Goal: Task Accomplishment & Management: Manage account settings

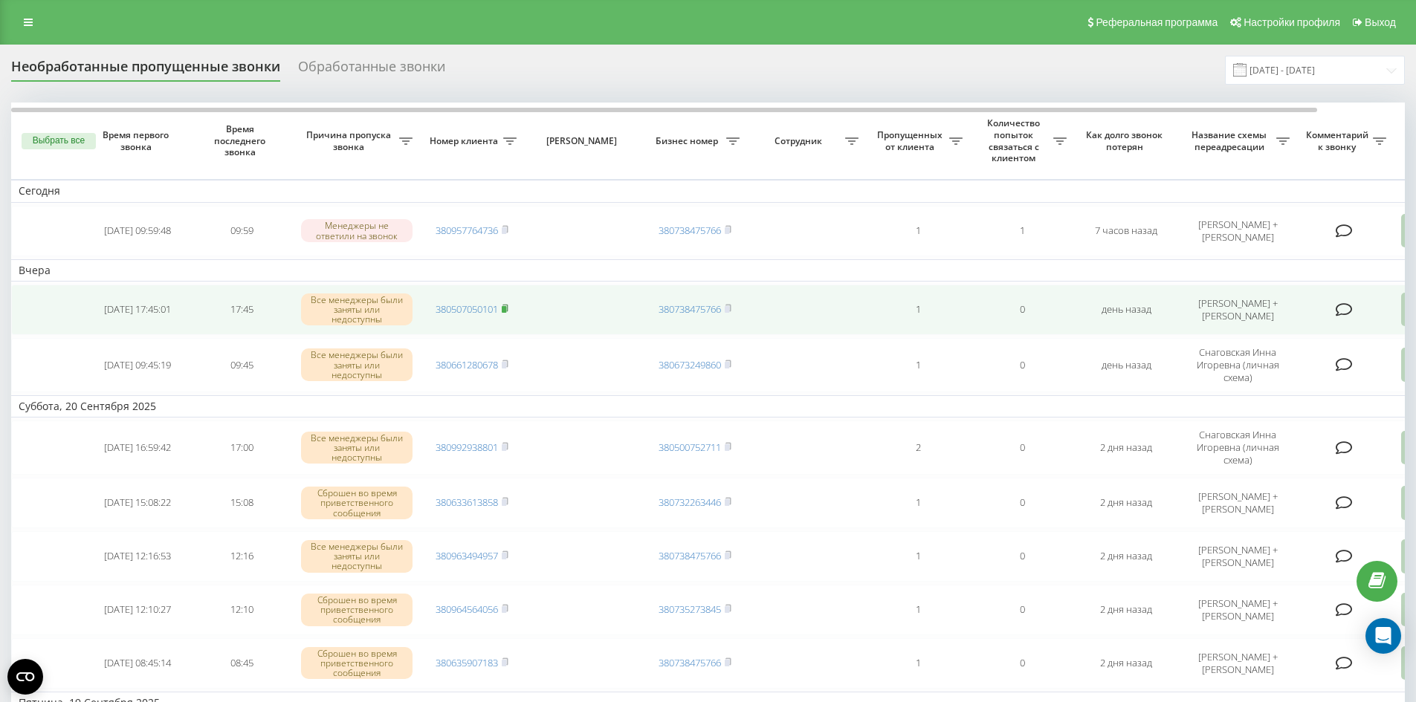
click at [506, 310] on rect at bounding box center [504, 309] width 4 height 7
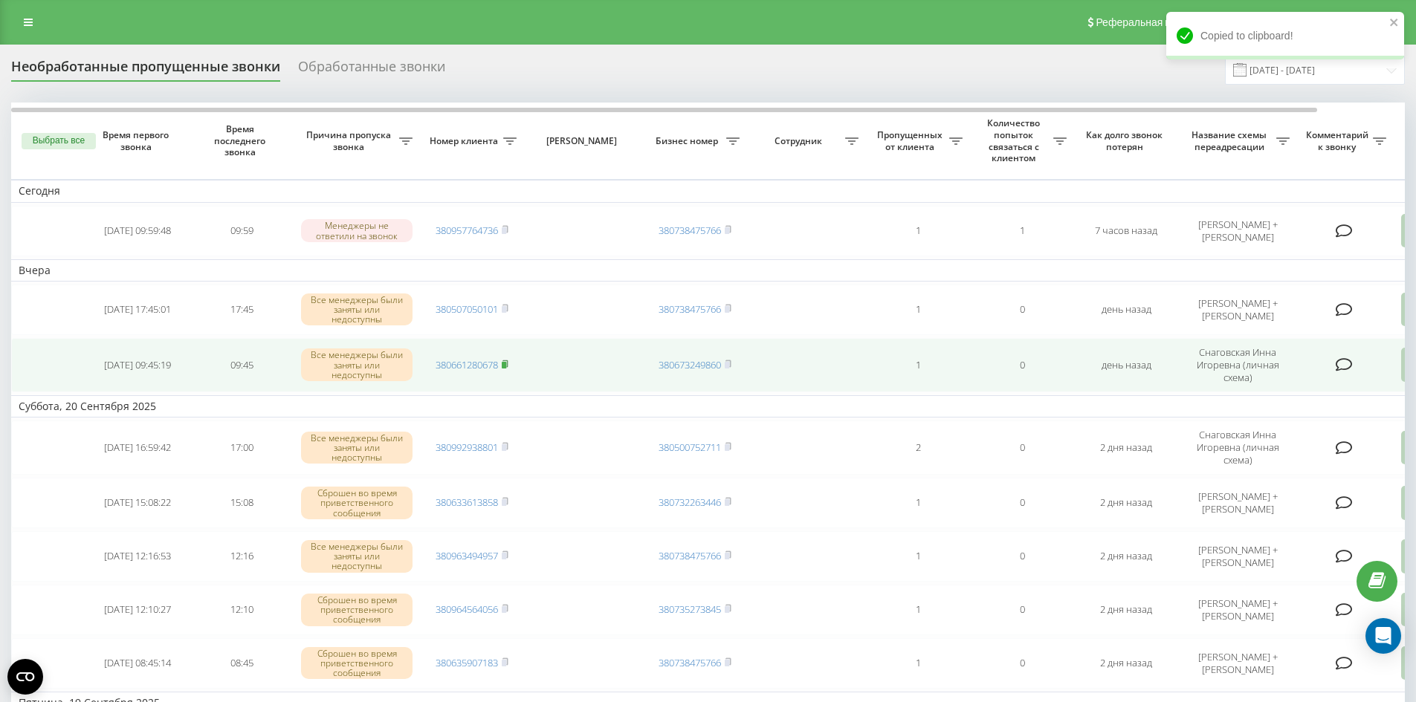
click at [506, 363] on rect at bounding box center [504, 365] width 4 height 7
click at [505, 368] on rect at bounding box center [504, 365] width 4 height 7
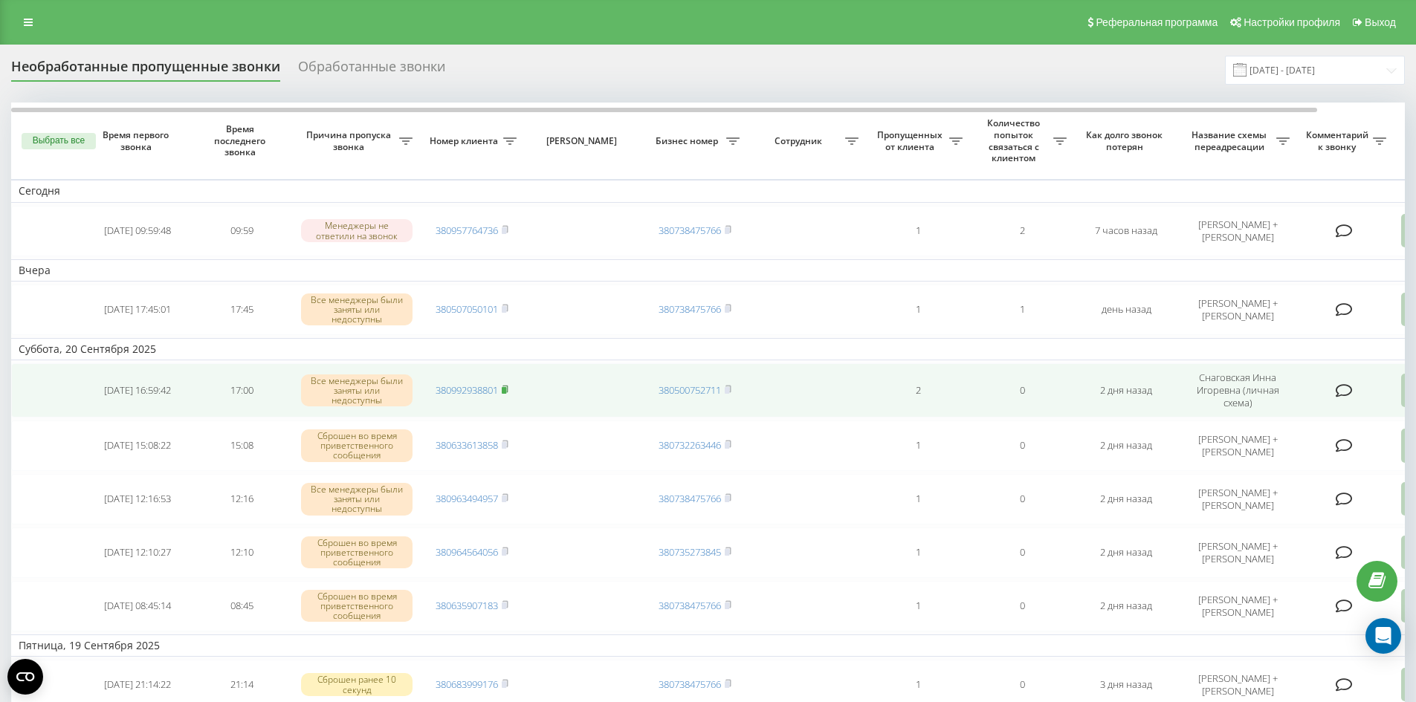
click at [505, 392] on rect at bounding box center [504, 390] width 4 height 7
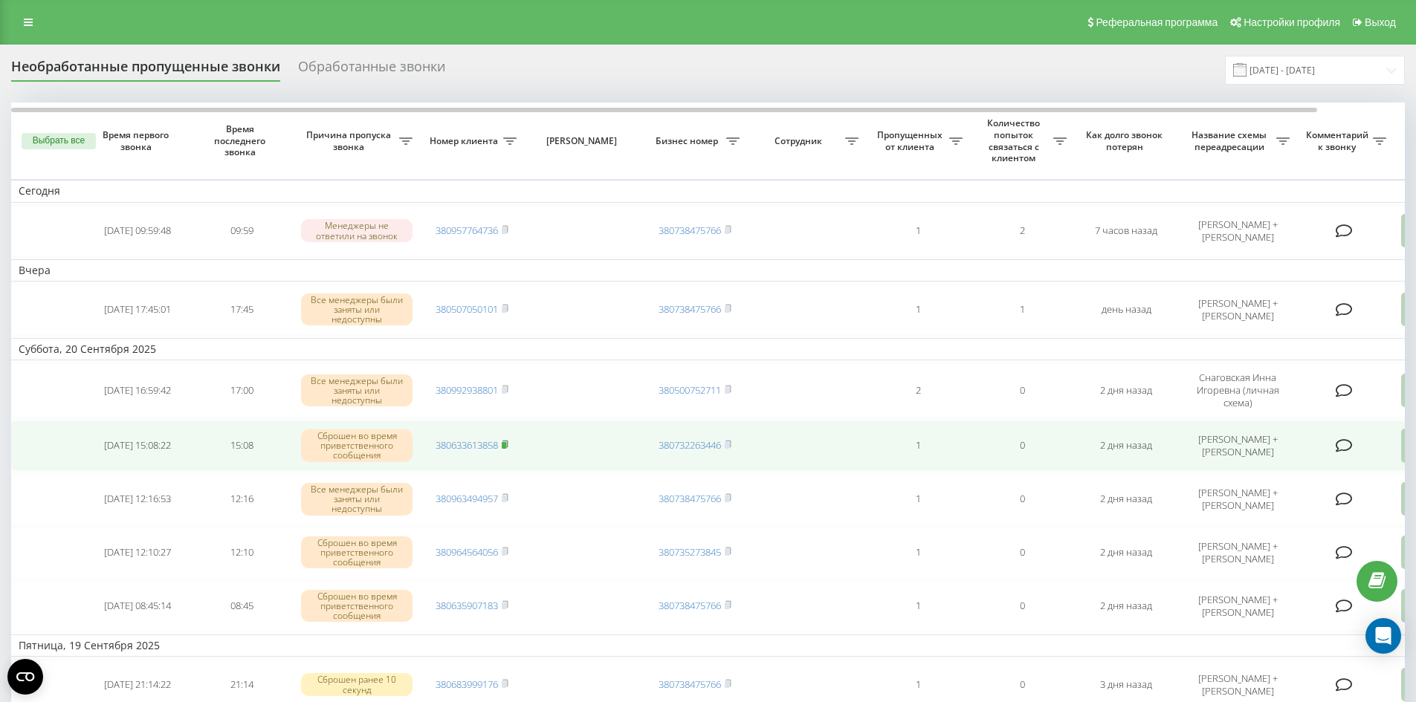
click at [505, 440] on icon at bounding box center [505, 444] width 7 height 9
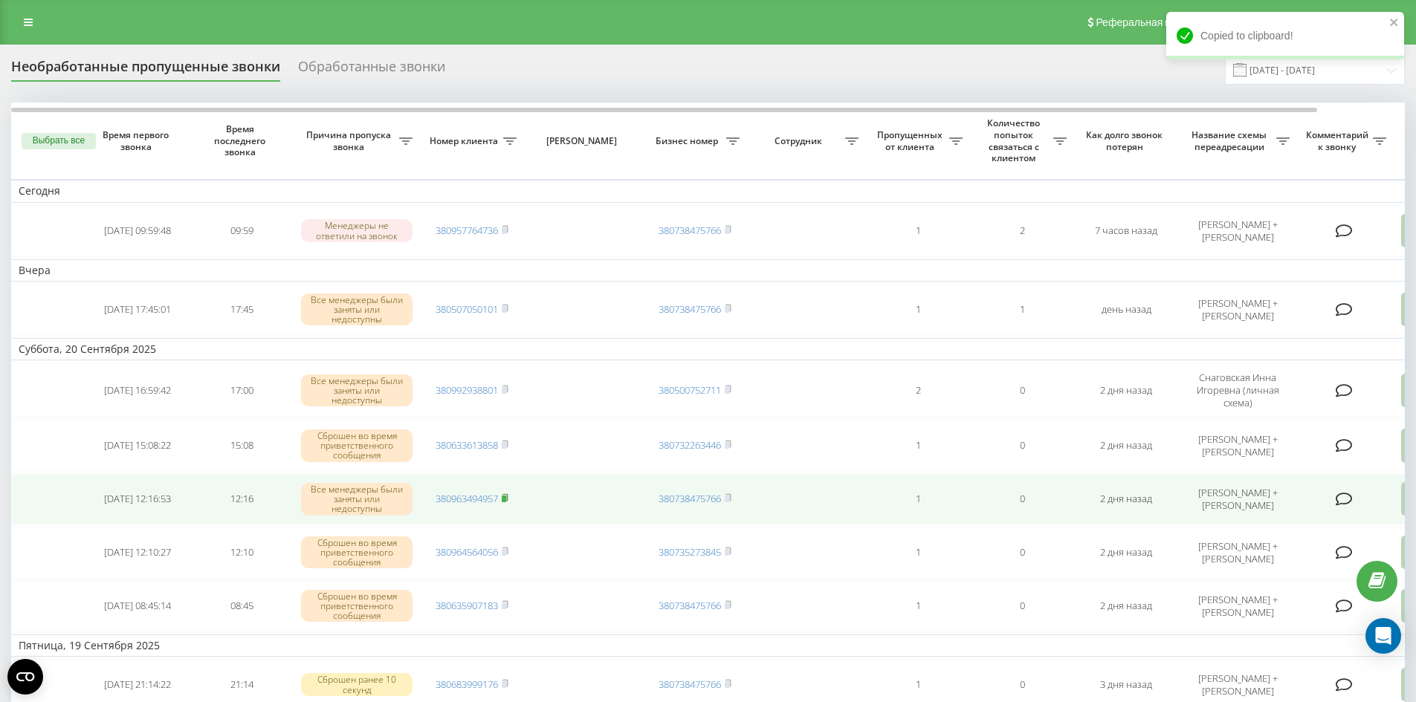
click at [506, 501] on rect at bounding box center [504, 499] width 4 height 7
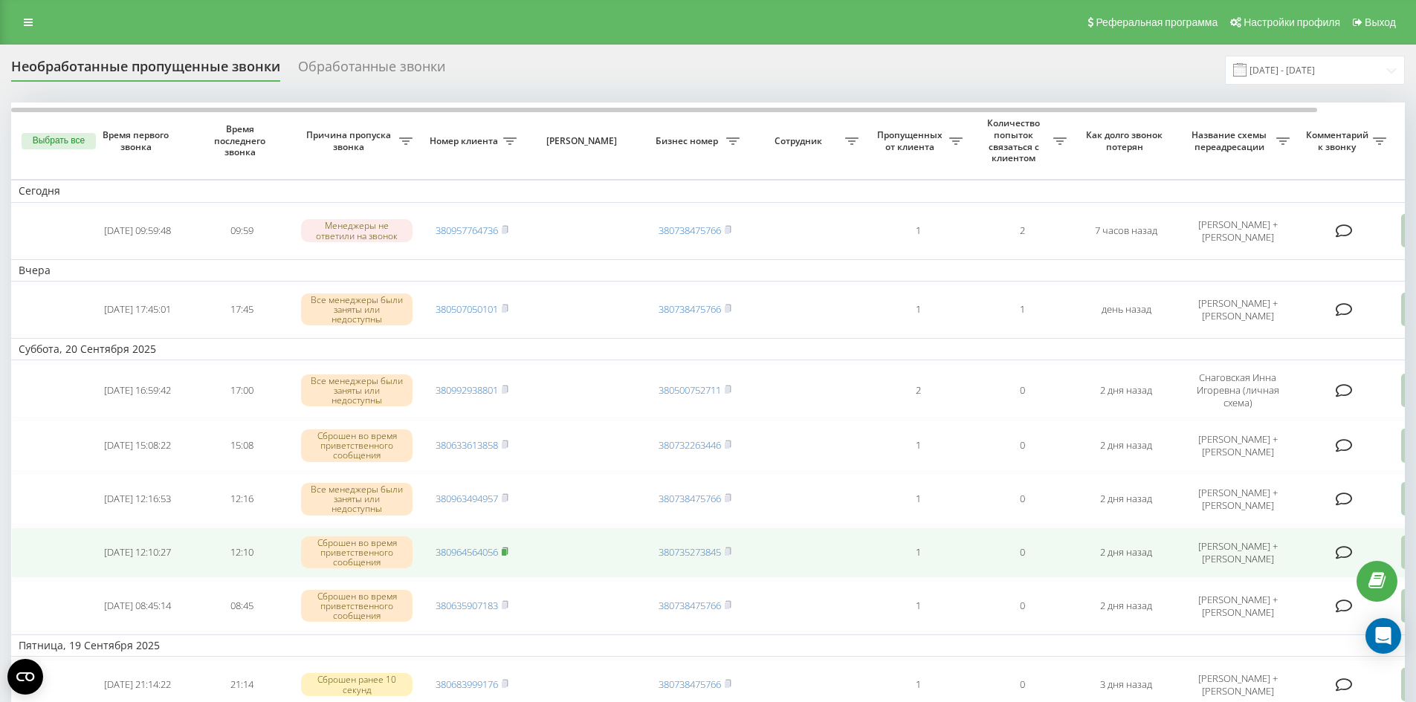
click at [508, 549] on icon at bounding box center [505, 551] width 7 height 9
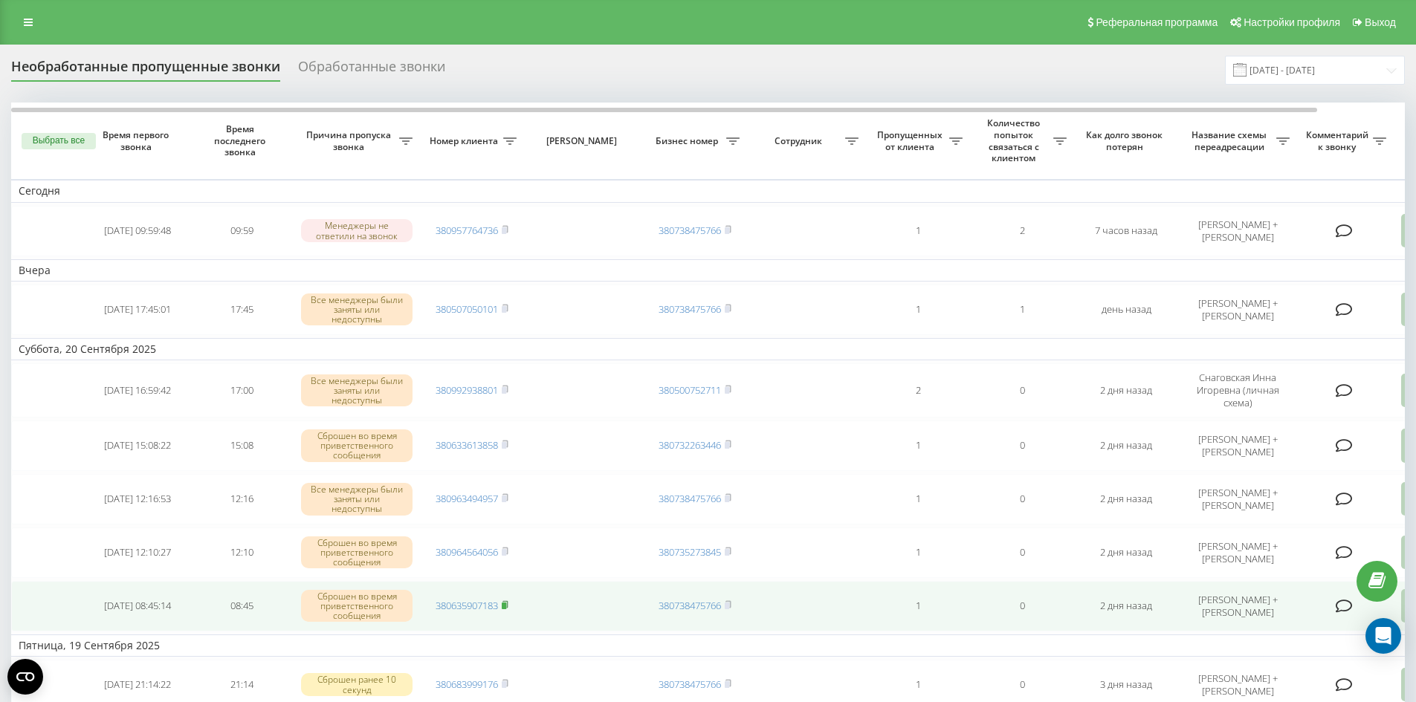
click at [508, 603] on icon at bounding box center [505, 604] width 7 height 9
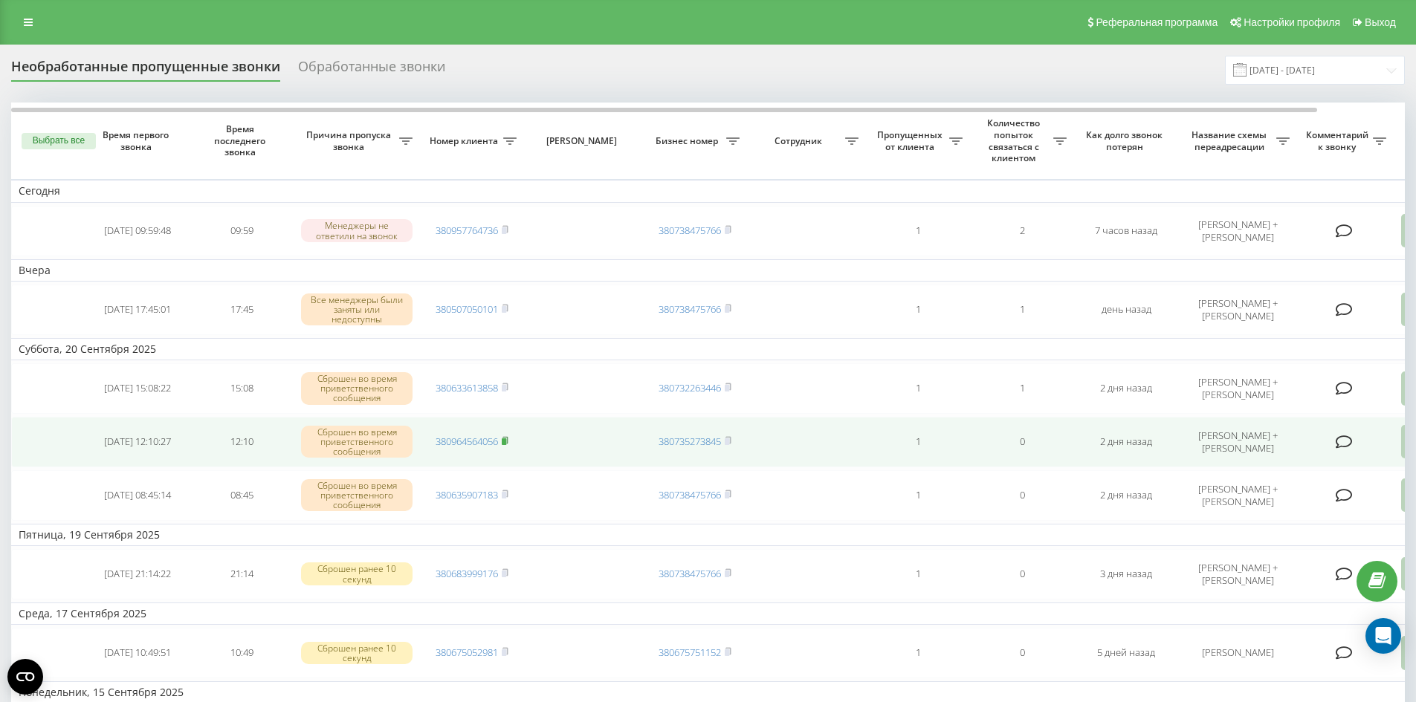
click at [507, 438] on icon at bounding box center [505, 440] width 7 height 9
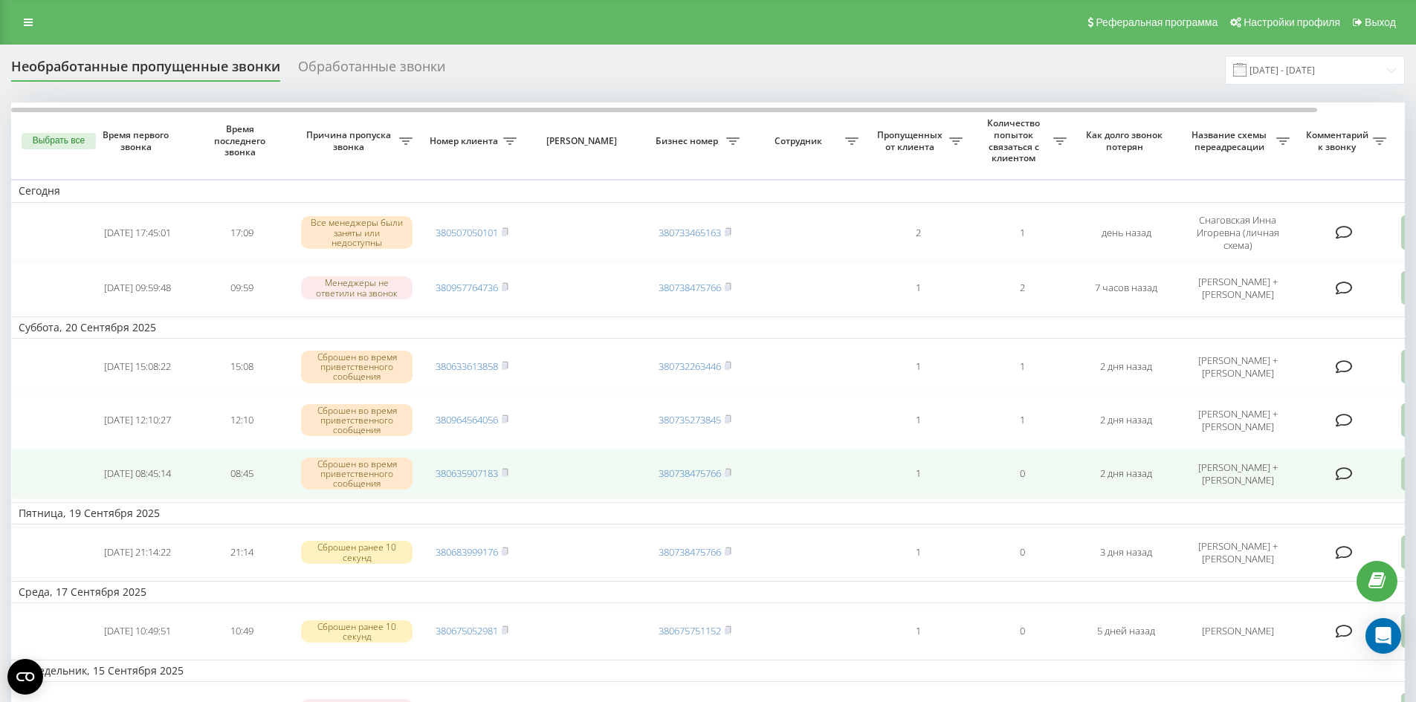
click at [1273, 461] on td "[PERSON_NAME] + [PERSON_NAME]" at bounding box center [1237, 474] width 119 height 51
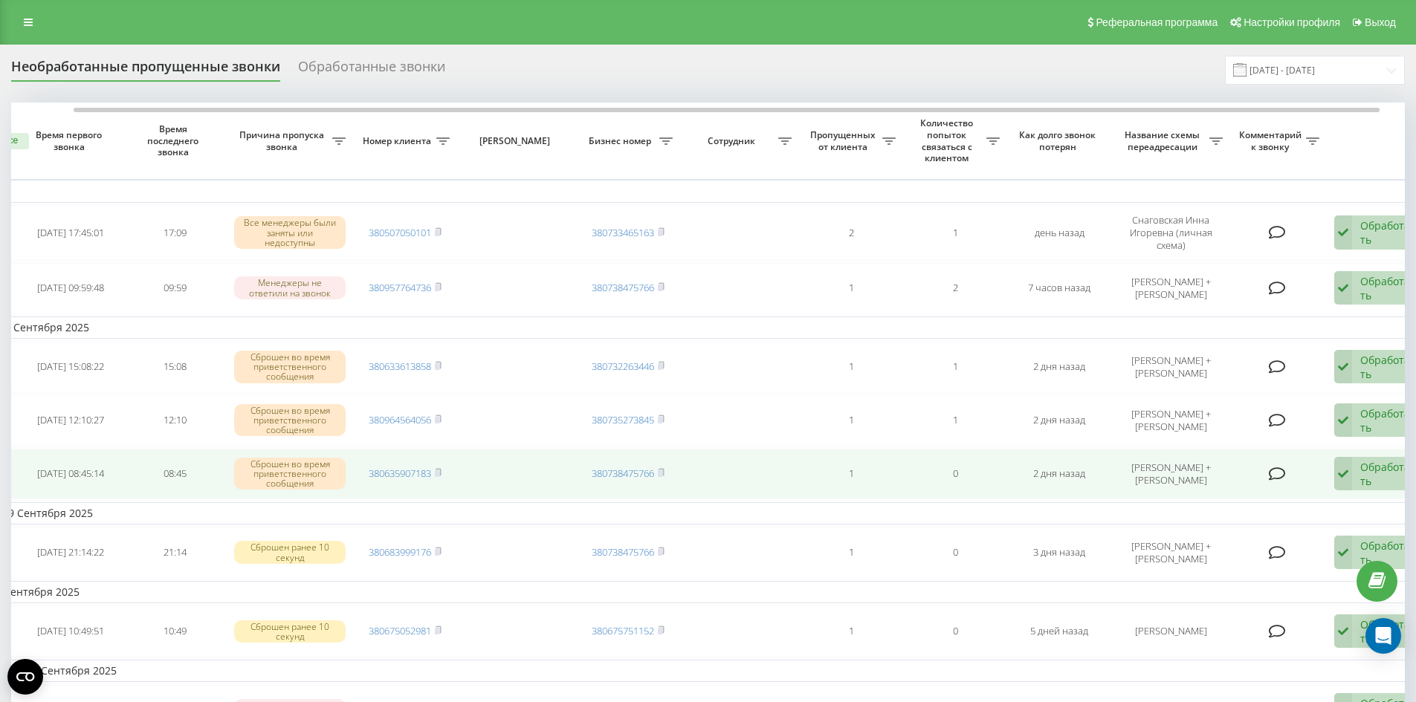
scroll to position [0, 89]
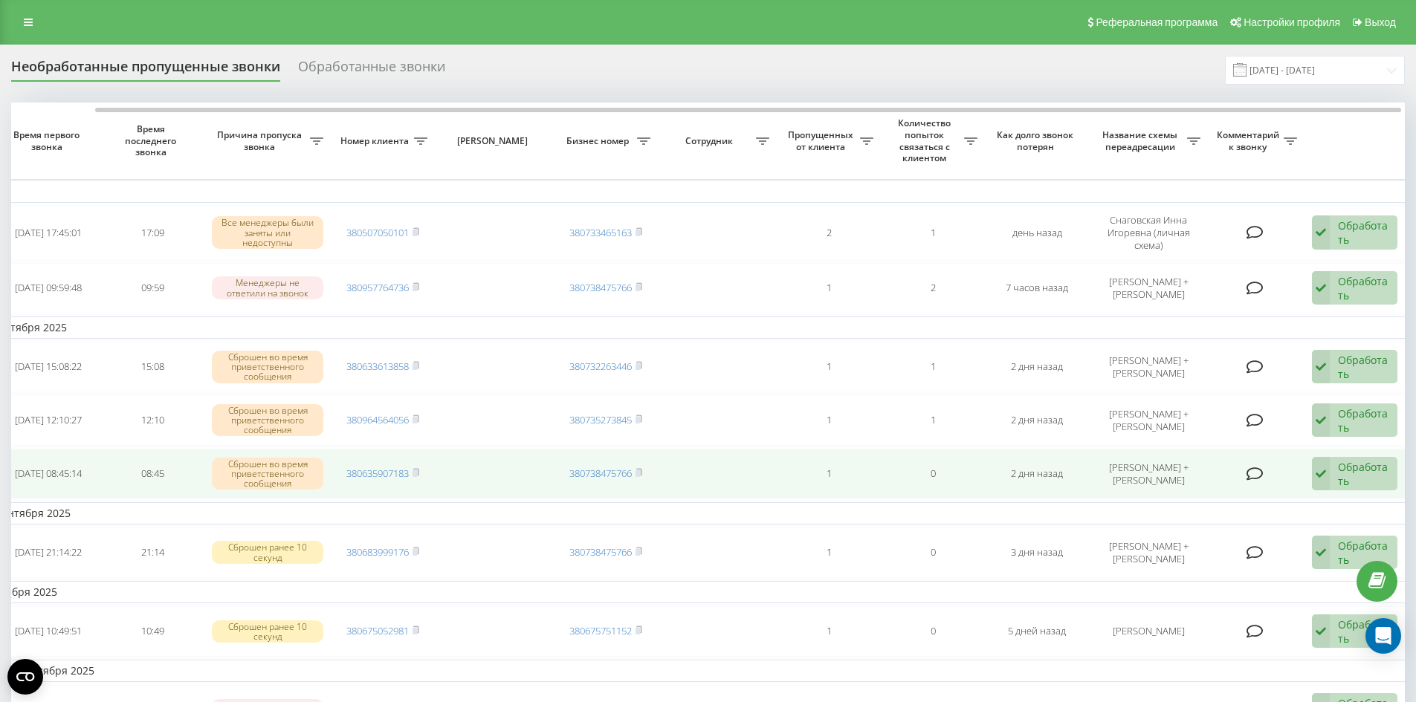
click at [1327, 472] on icon at bounding box center [1321, 474] width 18 height 34
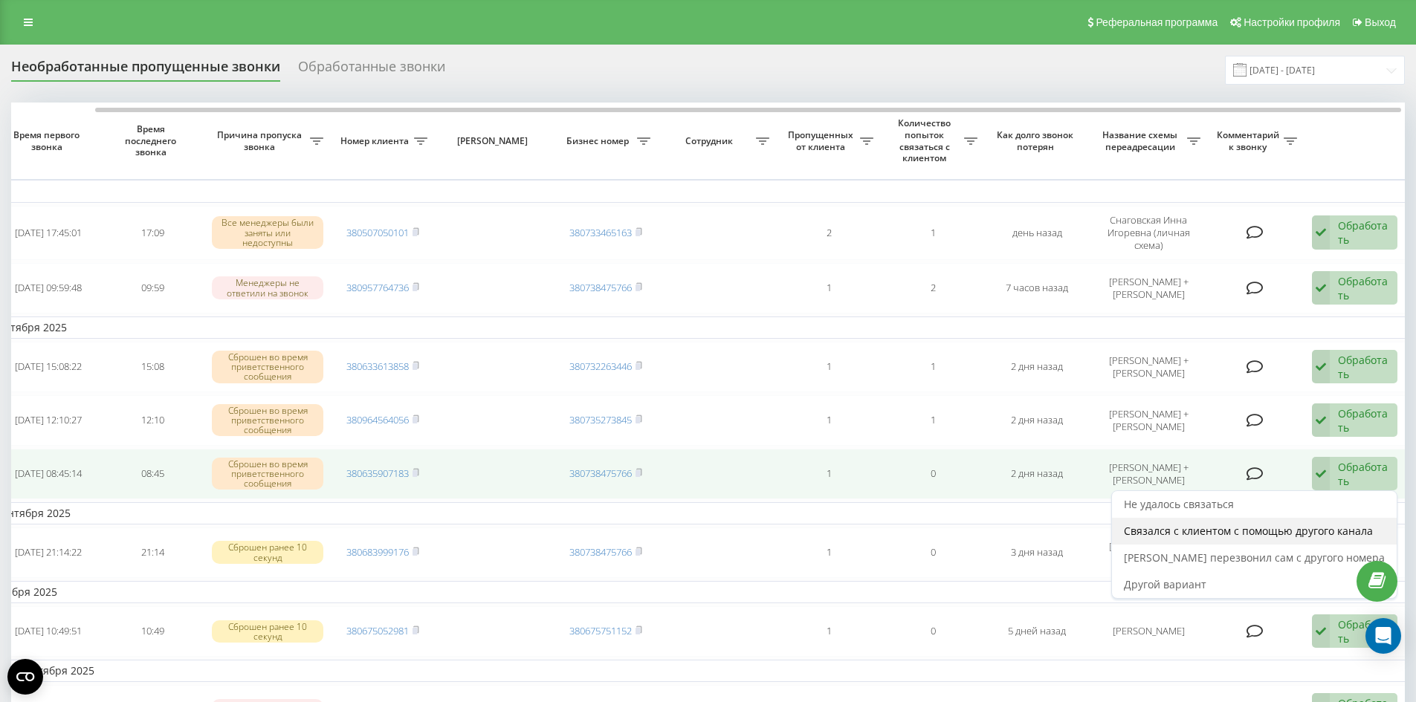
click at [1289, 540] on div "Связался с клиентом с помощью другого канала" at bounding box center [1254, 531] width 285 height 27
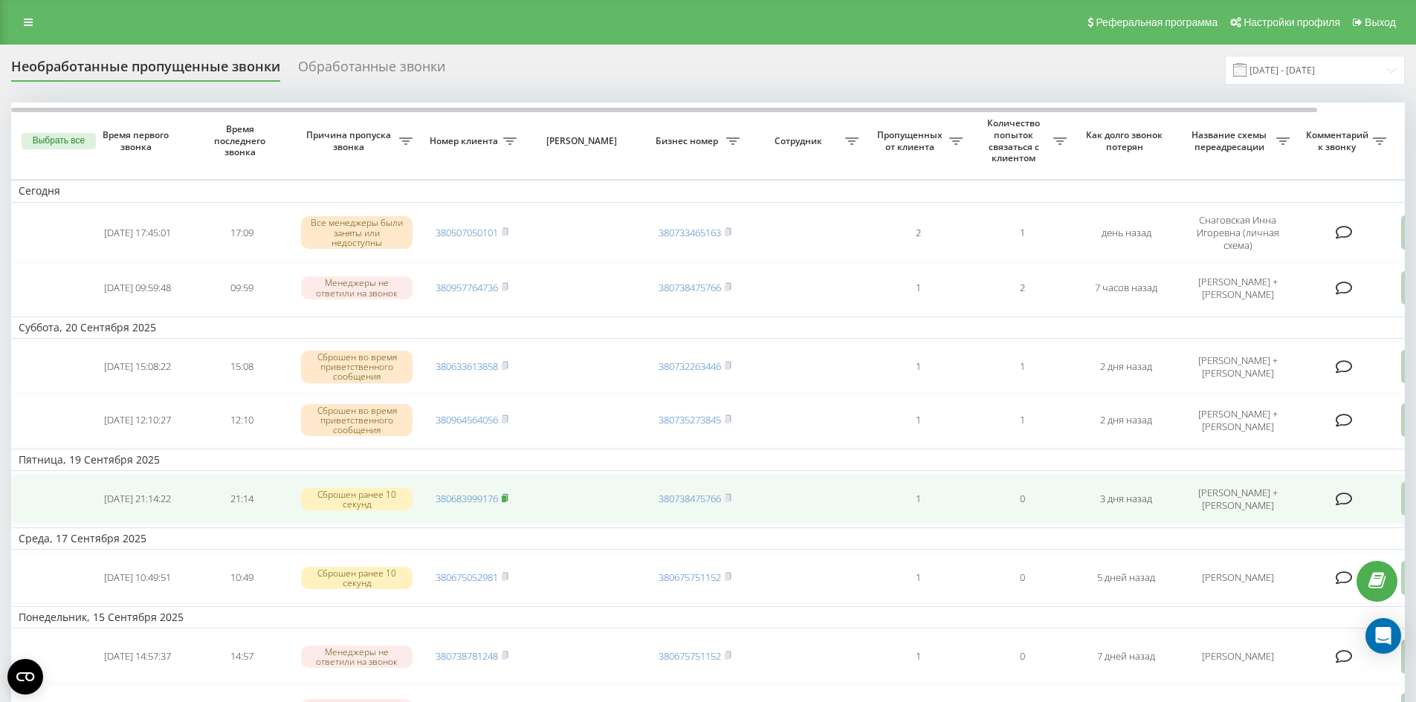
click at [506, 496] on rect at bounding box center [504, 499] width 4 height 7
click at [602, 479] on td at bounding box center [583, 499] width 119 height 51
click at [542, 511] on td at bounding box center [583, 499] width 119 height 51
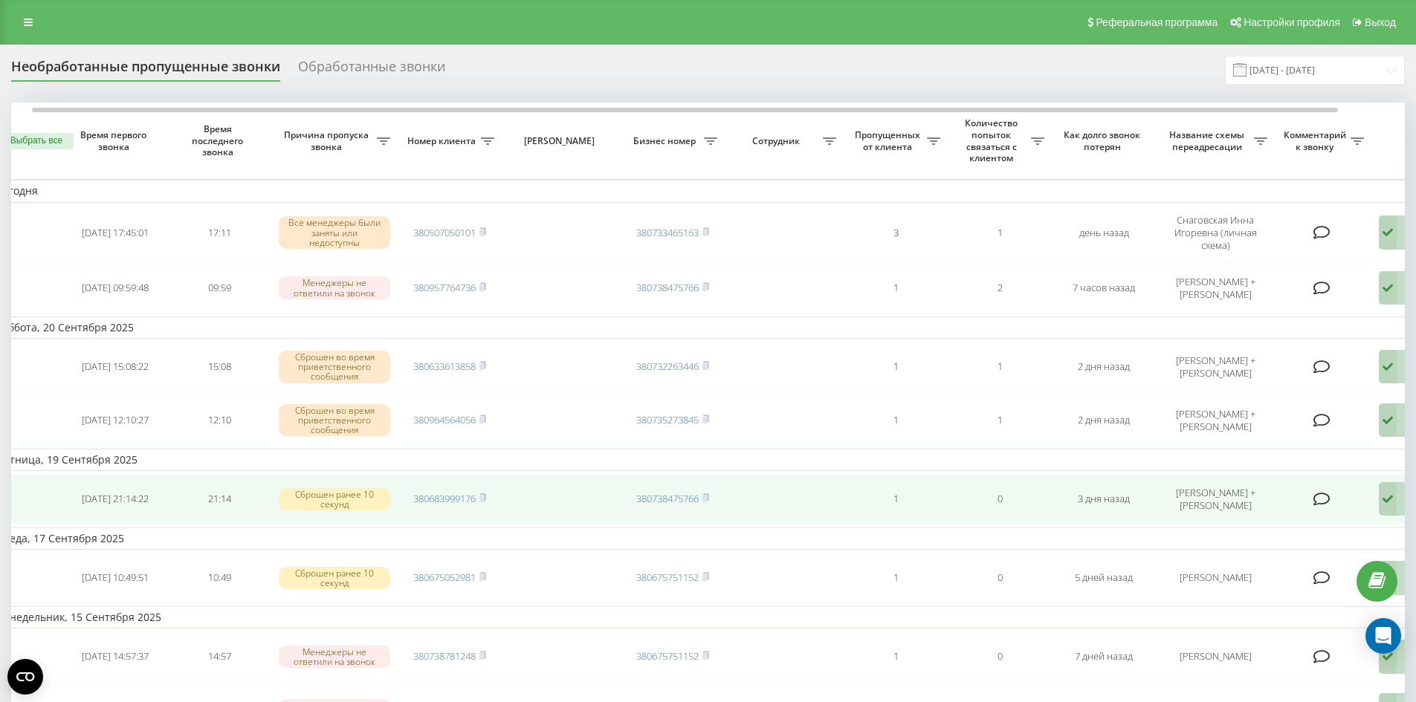
scroll to position [0, 93]
